Goal: Find specific page/section: Find specific page/section

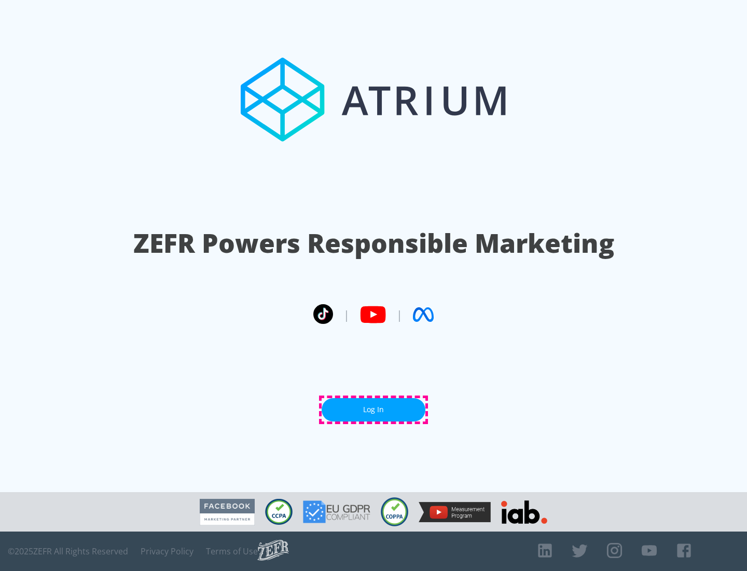
click at [373, 409] on link "Log In" at bounding box center [374, 409] width 104 height 23
